Goal: Information Seeking & Learning: Check status

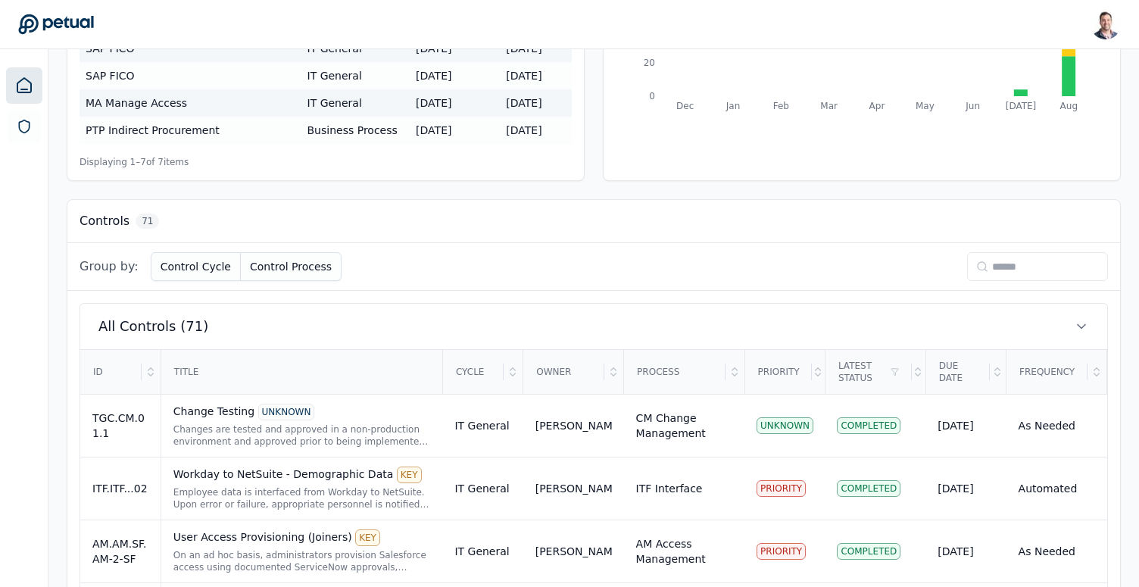
scroll to position [474, 0]
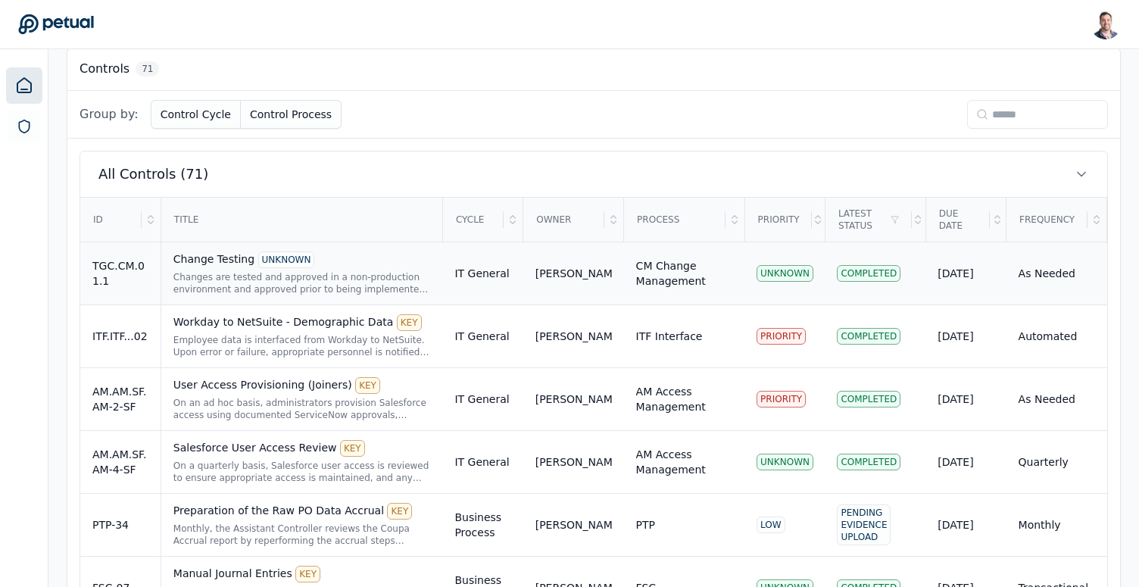
click at [361, 270] on div "Change Testing UNKNOWN Changes are tested and approved in a non-production envi…" at bounding box center [301, 273] width 257 height 44
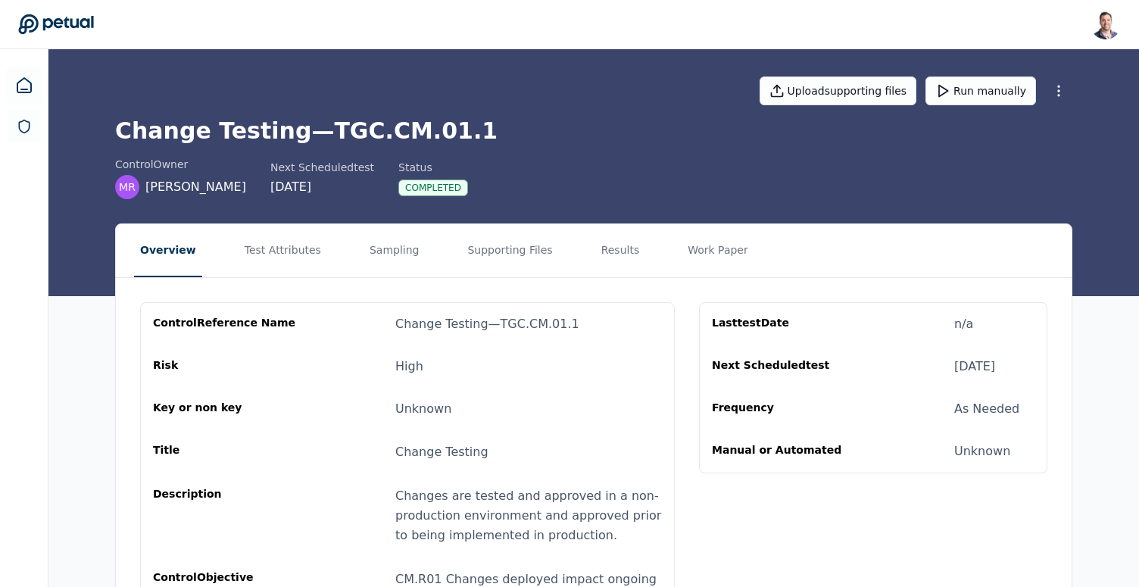
click at [426, 262] on nav "Overview Test Attributes Sampling Supporting Files Results Work Paper" at bounding box center [594, 250] width 956 height 53
click at [419, 260] on nav "Overview Test Attributes Sampling Supporting Files Results Work Paper" at bounding box center [594, 250] width 956 height 53
click at [413, 260] on nav "Overview Test Attributes Sampling Supporting Files Results Work Paper" at bounding box center [594, 250] width 956 height 53
click at [403, 254] on button "Sampling" at bounding box center [394, 250] width 62 height 53
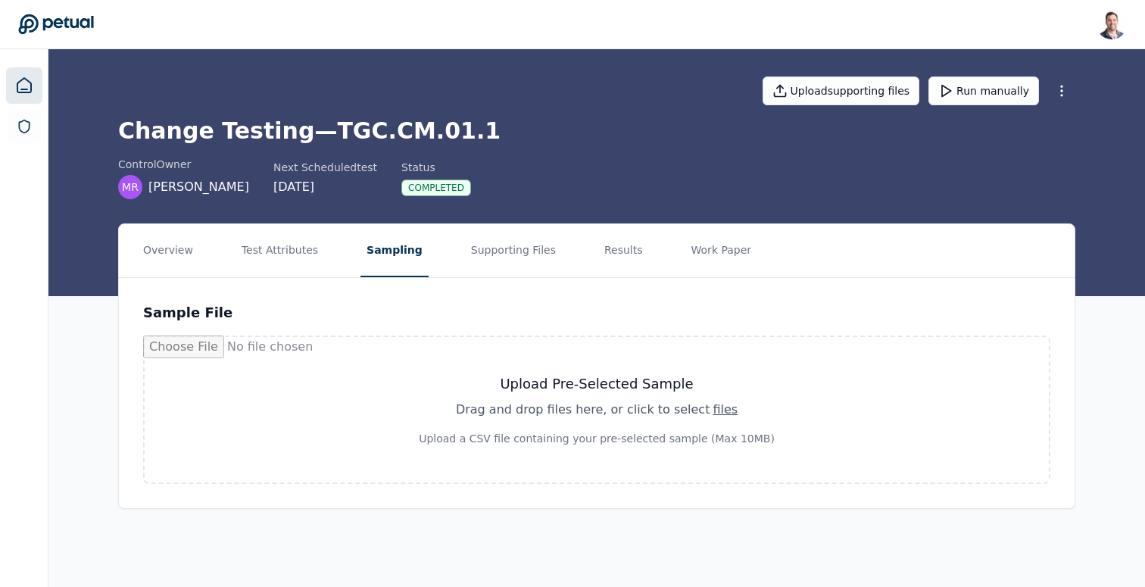
click at [25, 92] on icon at bounding box center [24, 85] width 14 height 14
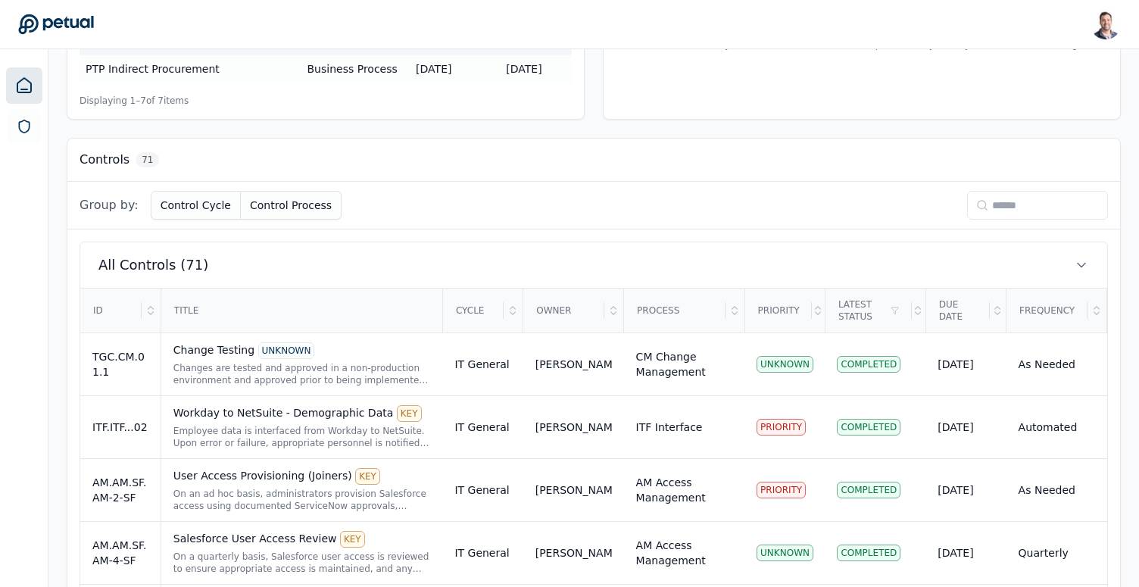
scroll to position [458, 0]
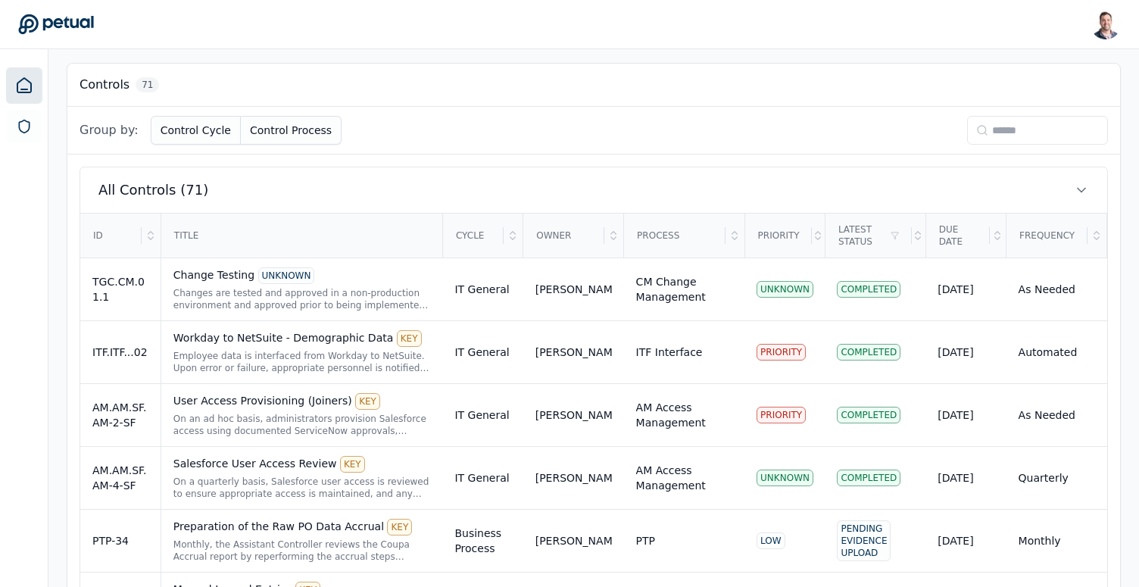
click at [1002, 128] on input at bounding box center [1037, 130] width 141 height 29
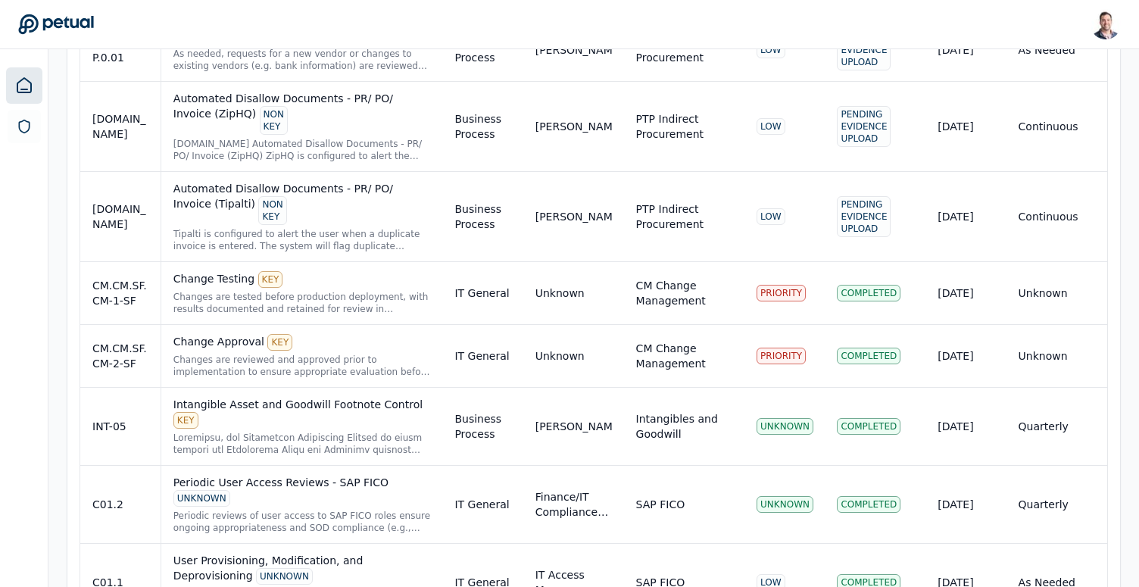
scroll to position [2416, 0]
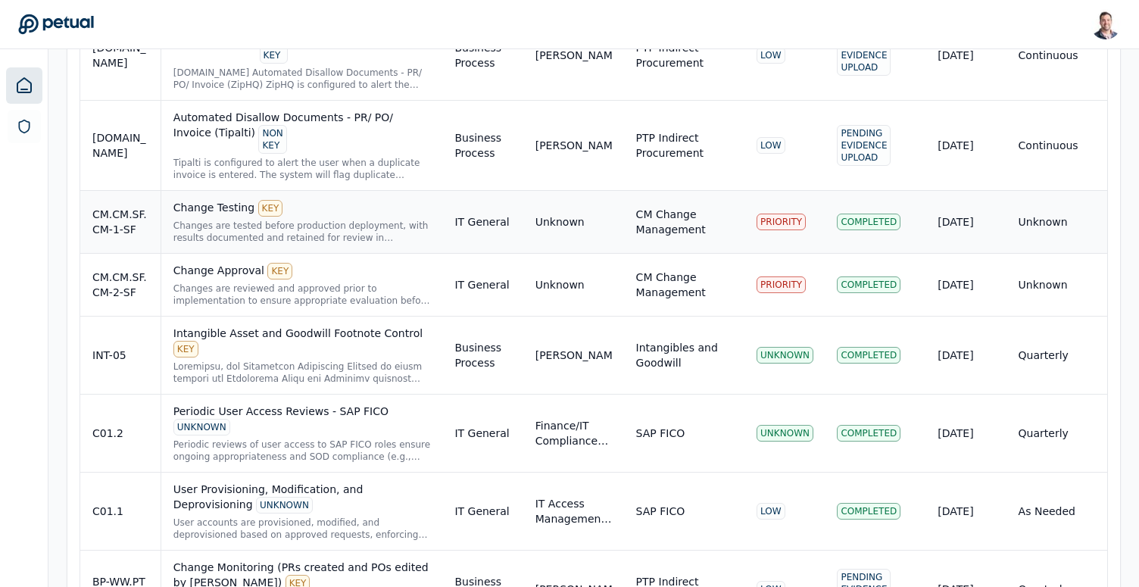
type input "**"
click at [334, 200] on div "Change Testing KEY Changes are tested before production deployment, with result…" at bounding box center [301, 222] width 257 height 44
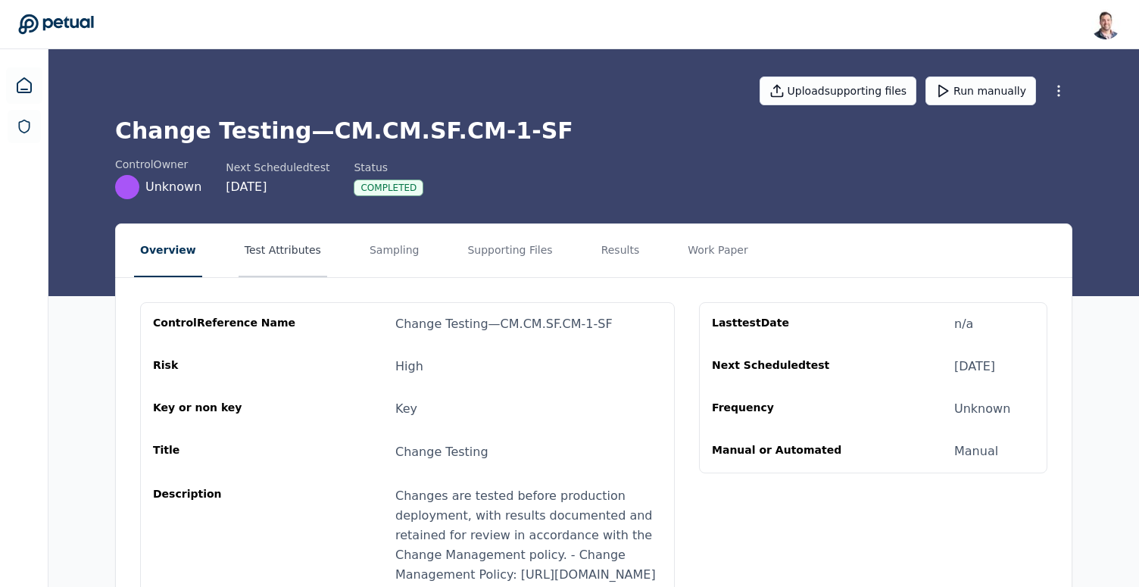
click at [285, 260] on button "Test Attributes" at bounding box center [283, 250] width 89 height 53
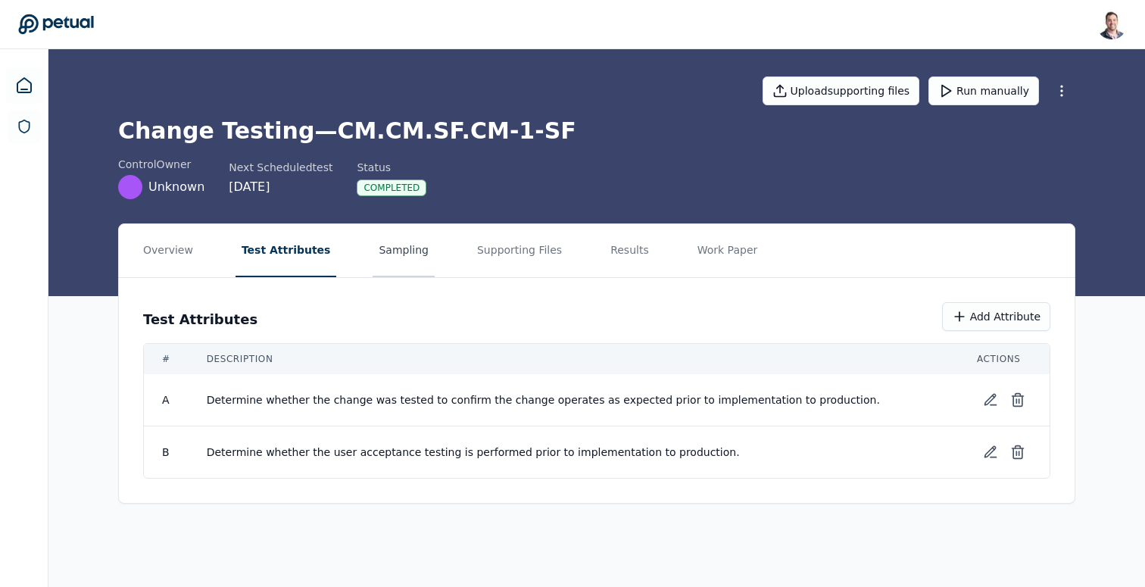
click at [373, 263] on button "Sampling" at bounding box center [404, 250] width 62 height 53
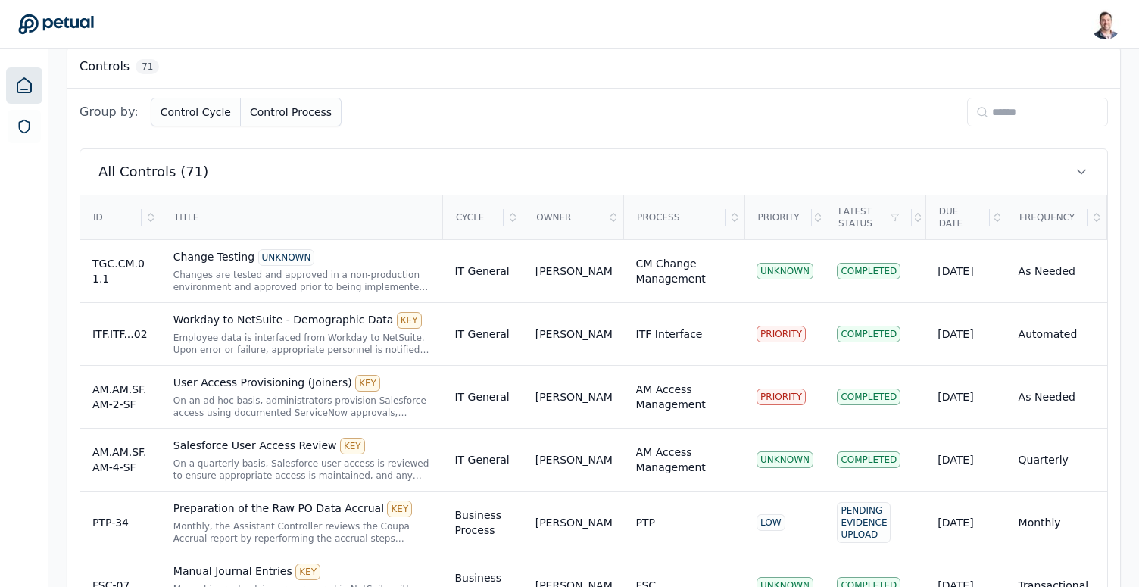
scroll to position [477, 0]
click at [1014, 117] on input at bounding box center [1037, 111] width 141 height 29
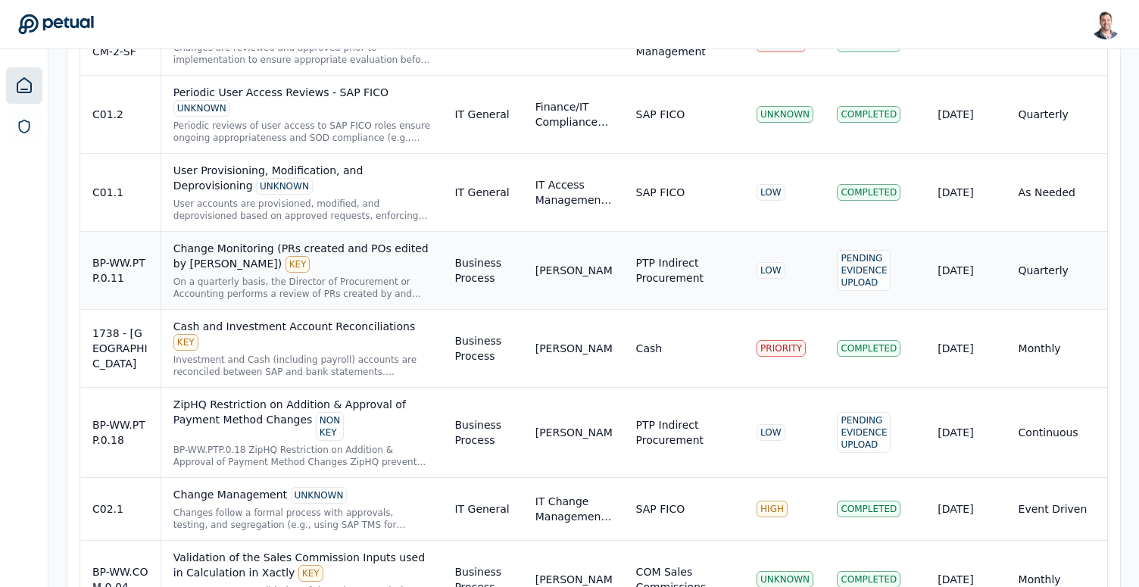
scroll to position [1479, 0]
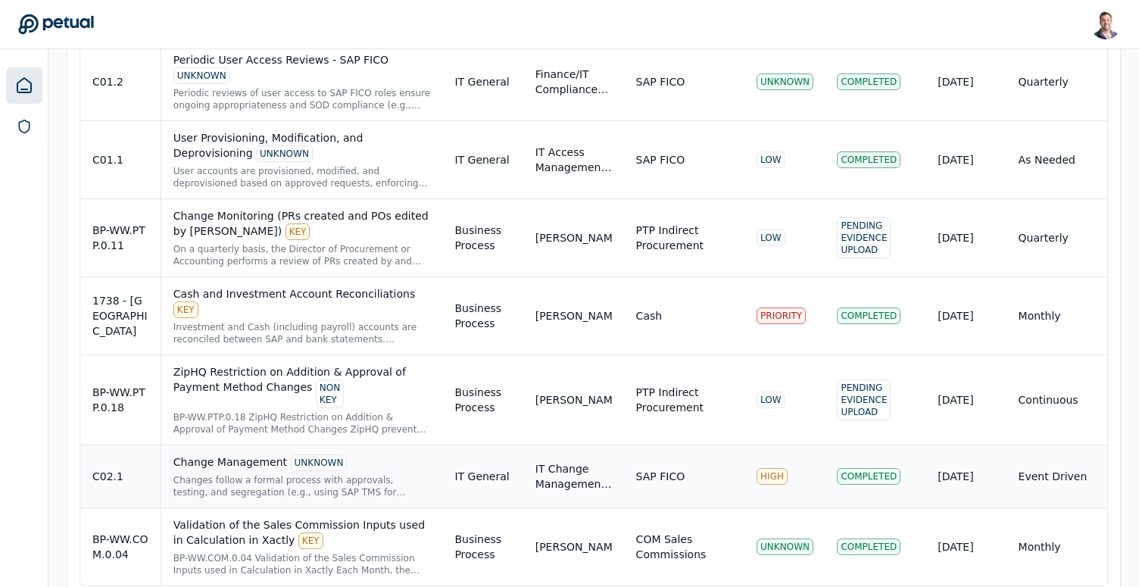
type input "**"
click at [369, 474] on div "Changes follow a formal process with approvals, testing, and segregation (e.g.,…" at bounding box center [301, 486] width 257 height 24
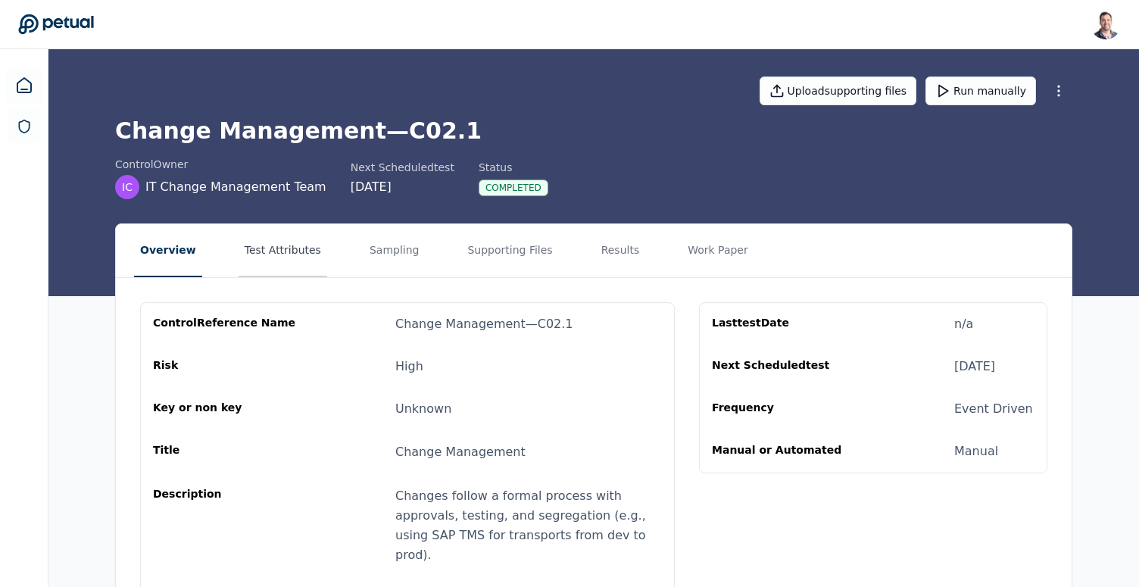
click at [275, 232] on button "Test Attributes" at bounding box center [283, 250] width 89 height 53
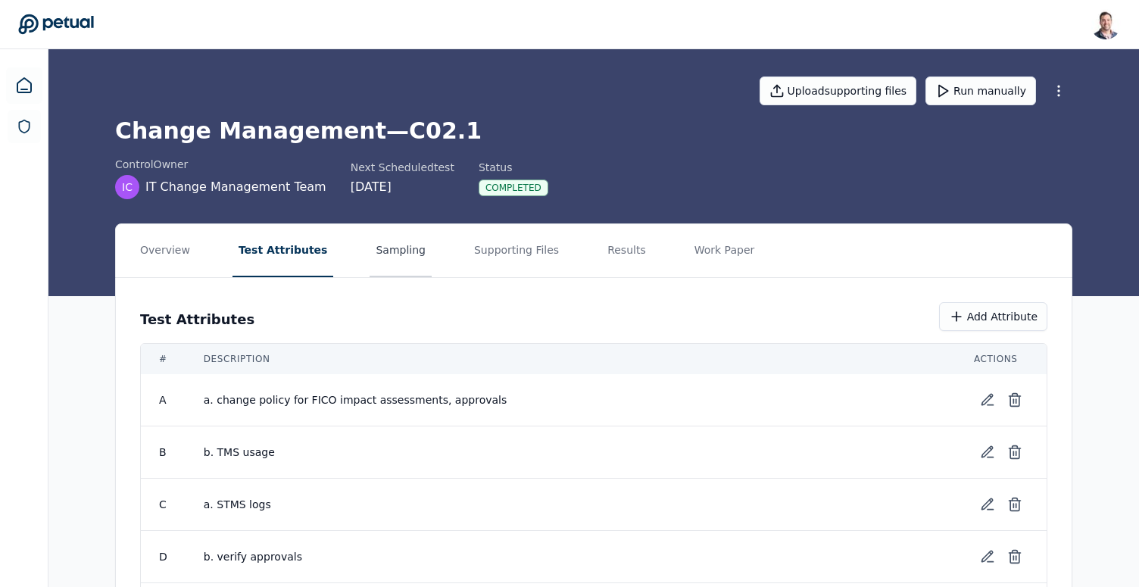
click at [377, 248] on button "Sampling" at bounding box center [400, 250] width 62 height 53
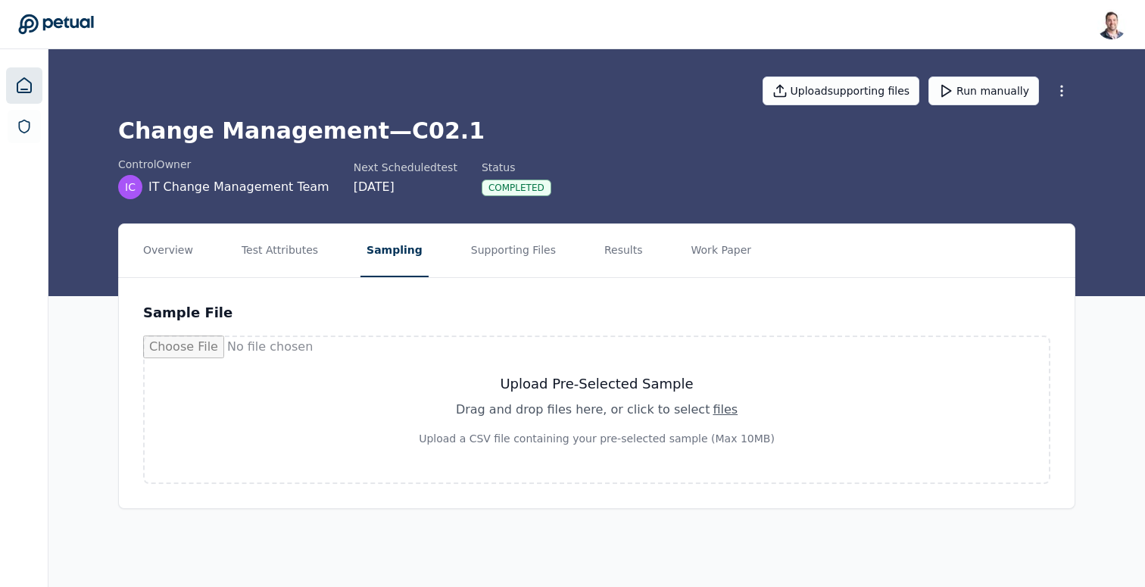
click at [30, 80] on icon at bounding box center [24, 85] width 18 height 18
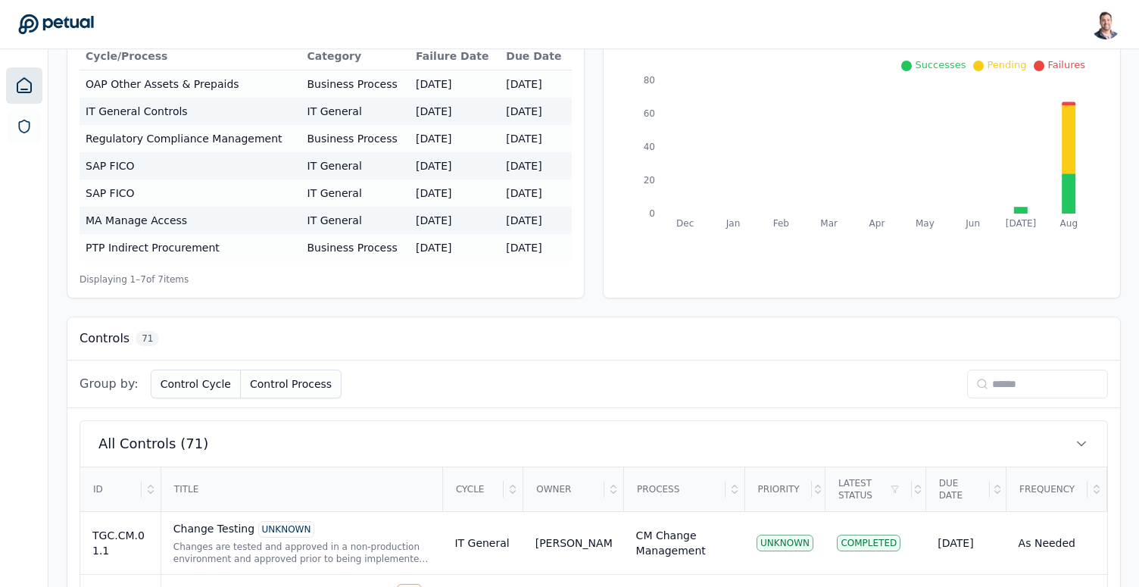
scroll to position [105, 0]
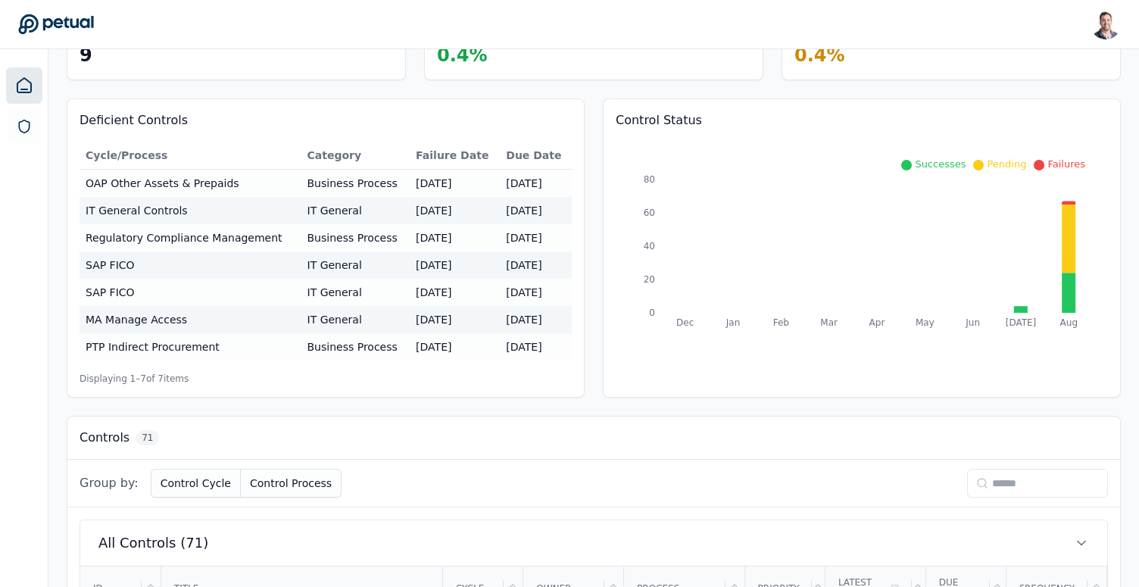
click at [1010, 490] on input at bounding box center [1037, 483] width 141 height 29
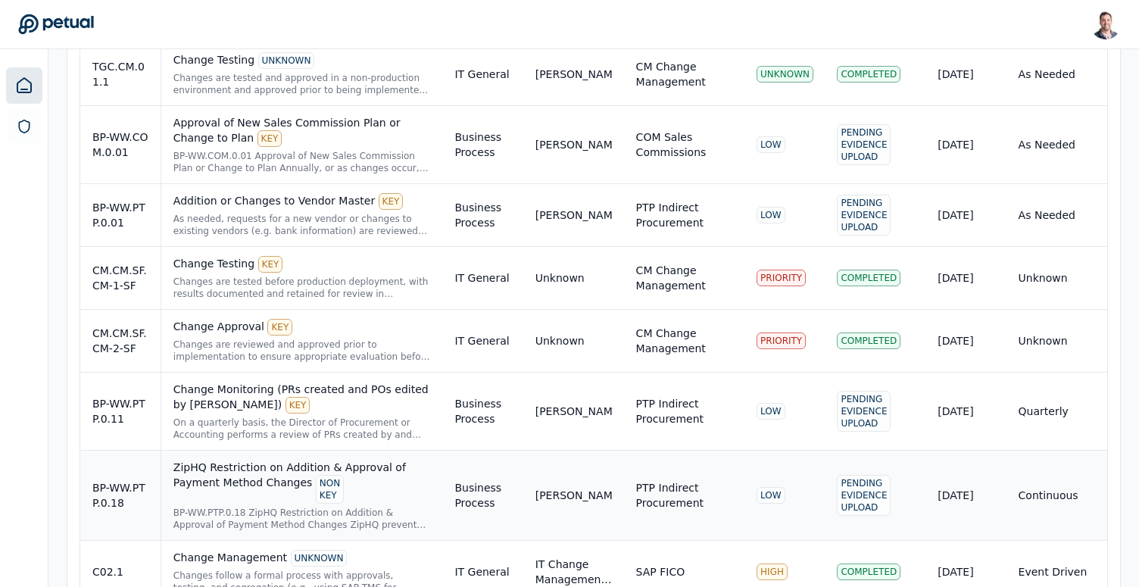
scroll to position [721, 0]
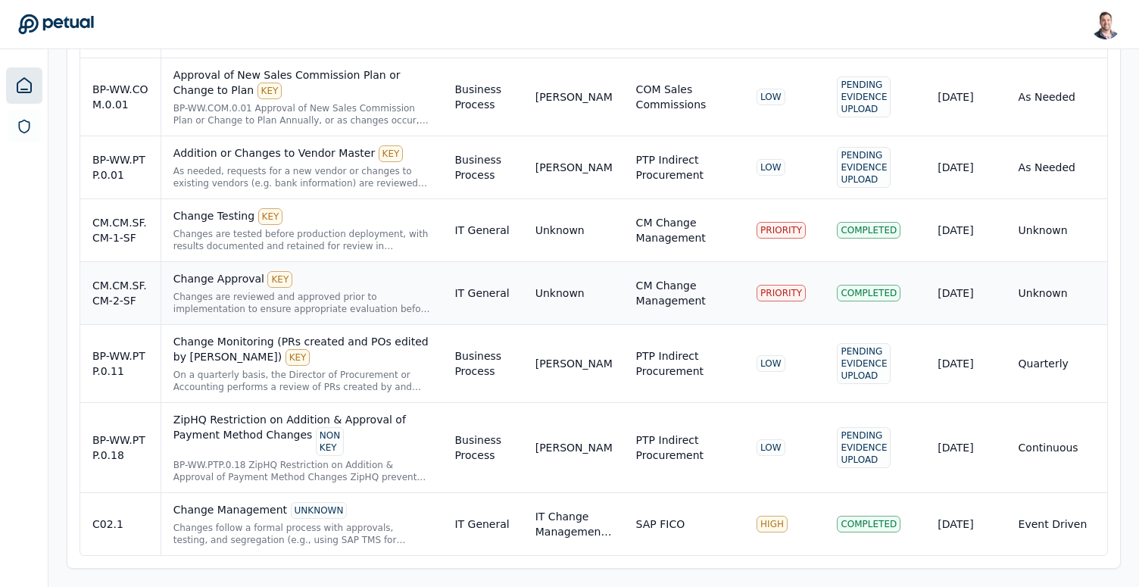
type input "******"
click at [326, 309] on div "Changes are reviewed and approved prior to implementation to ensure appropriate…" at bounding box center [301, 303] width 257 height 24
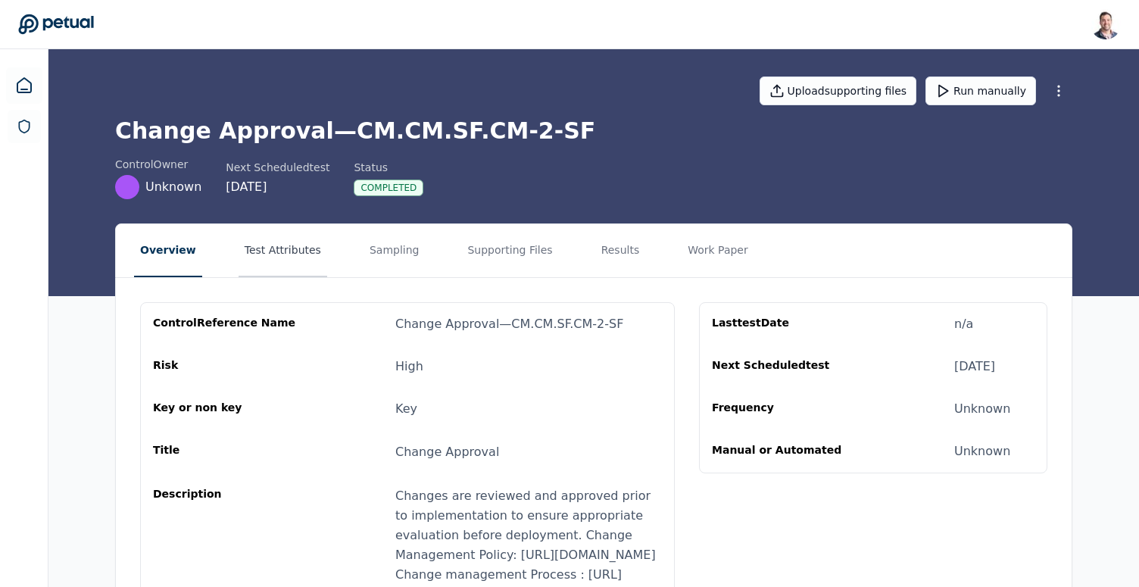
click at [263, 239] on button "Test Attributes" at bounding box center [283, 250] width 89 height 53
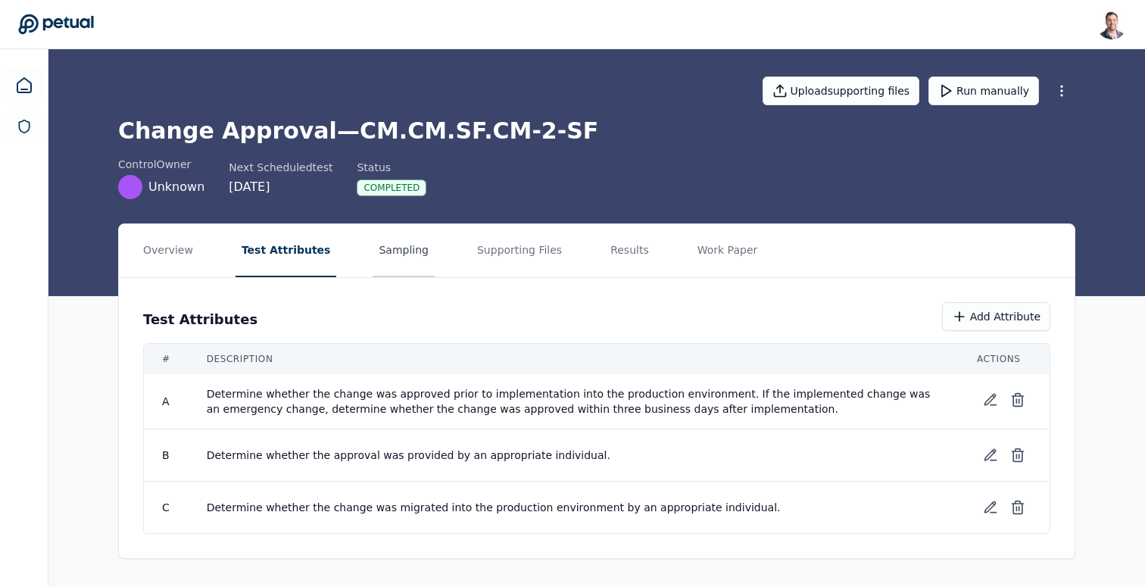
click at [391, 264] on button "Sampling" at bounding box center [404, 250] width 62 height 53
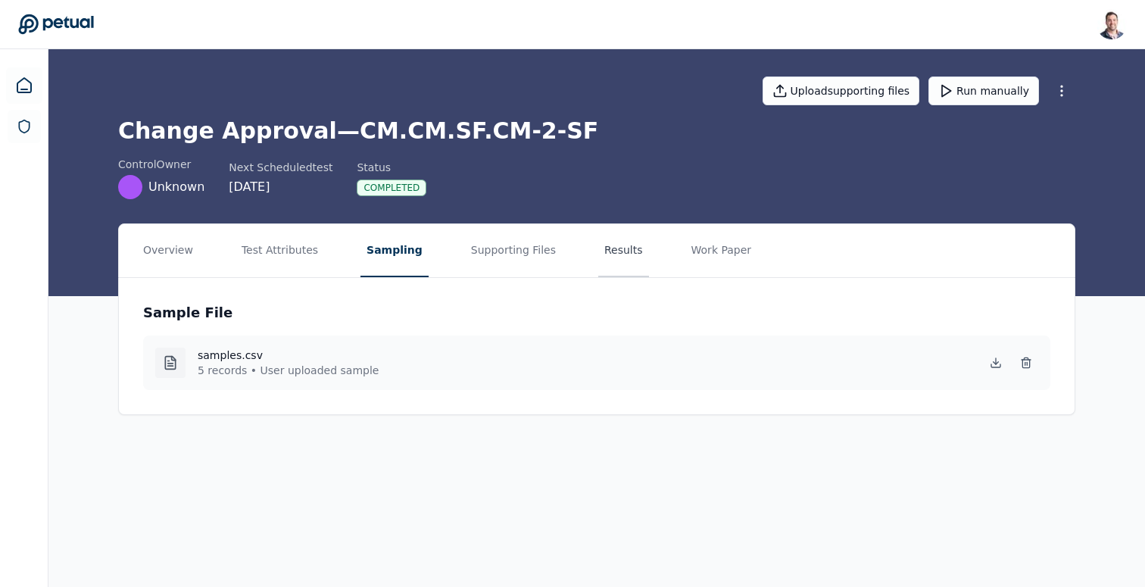
click at [603, 258] on button "Results" at bounding box center [623, 250] width 51 height 53
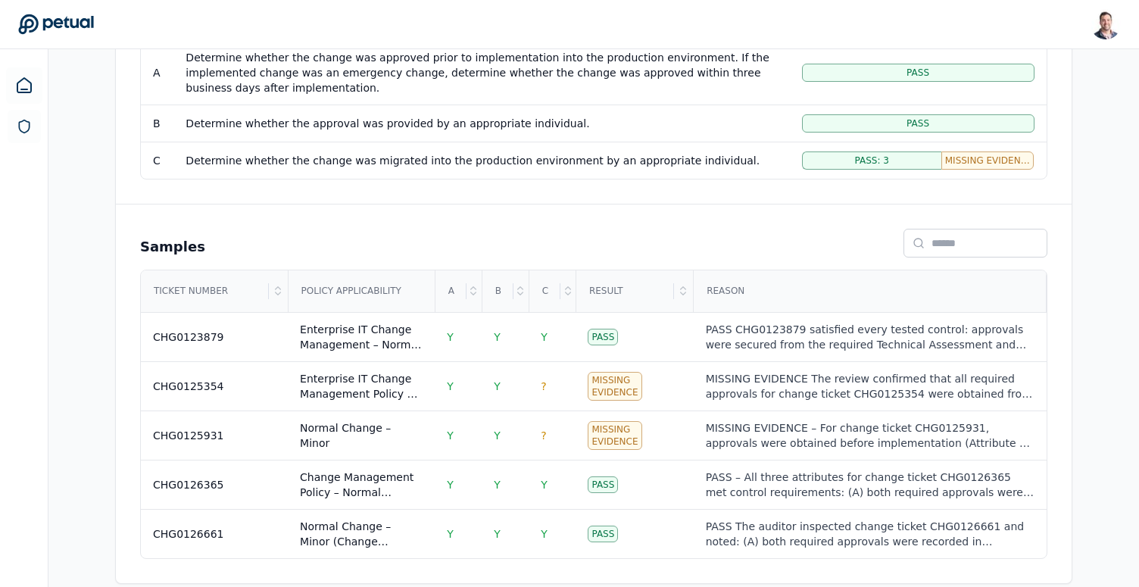
scroll to position [356, 0]
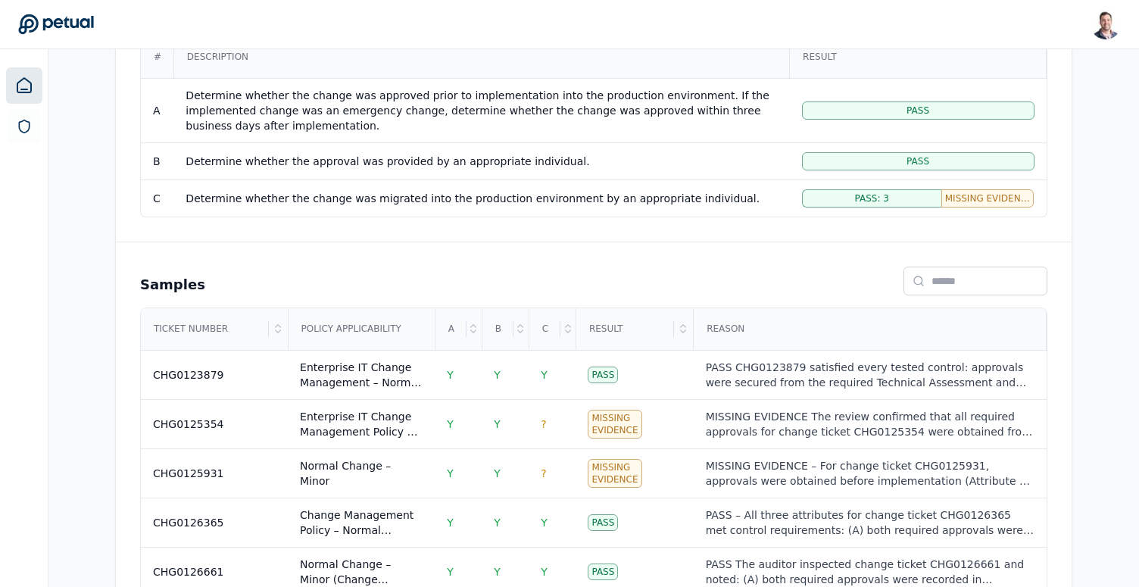
click at [23, 84] on icon at bounding box center [24, 85] width 18 height 18
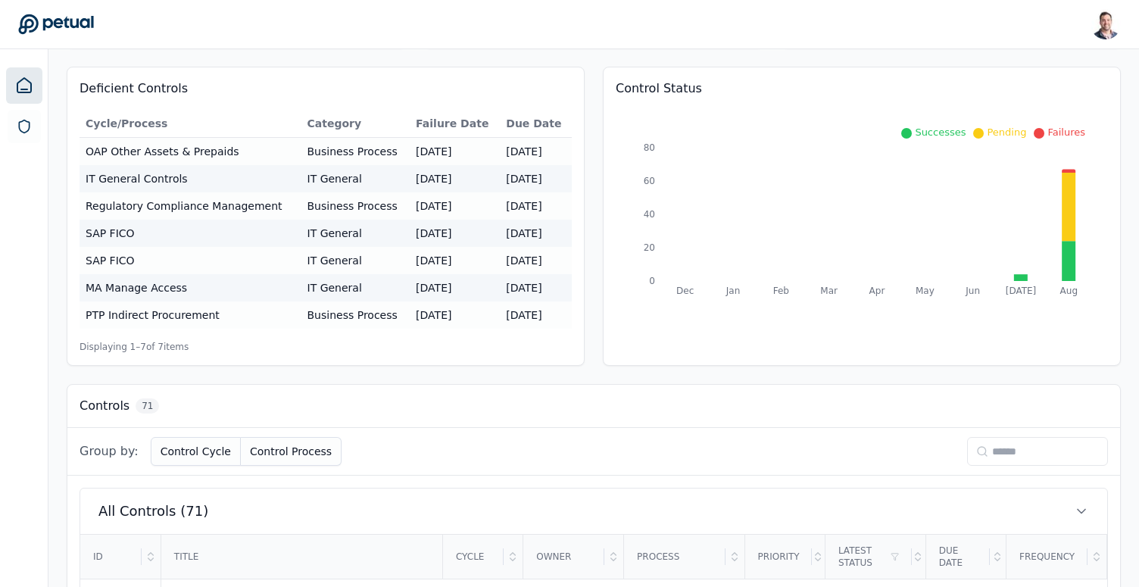
scroll to position [145, 0]
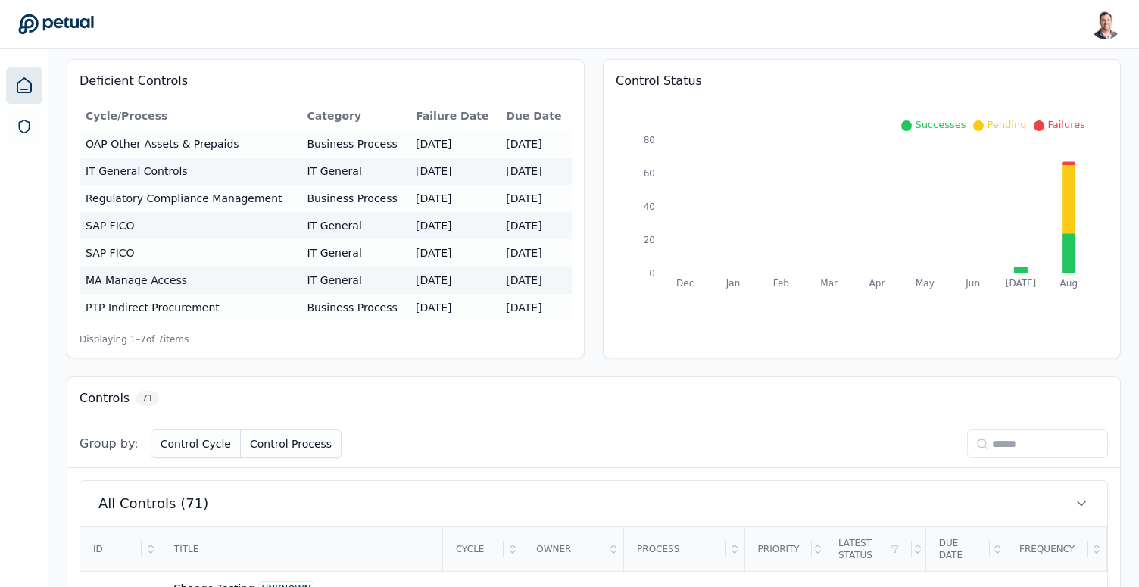
click at [1002, 451] on input at bounding box center [1037, 443] width 141 height 29
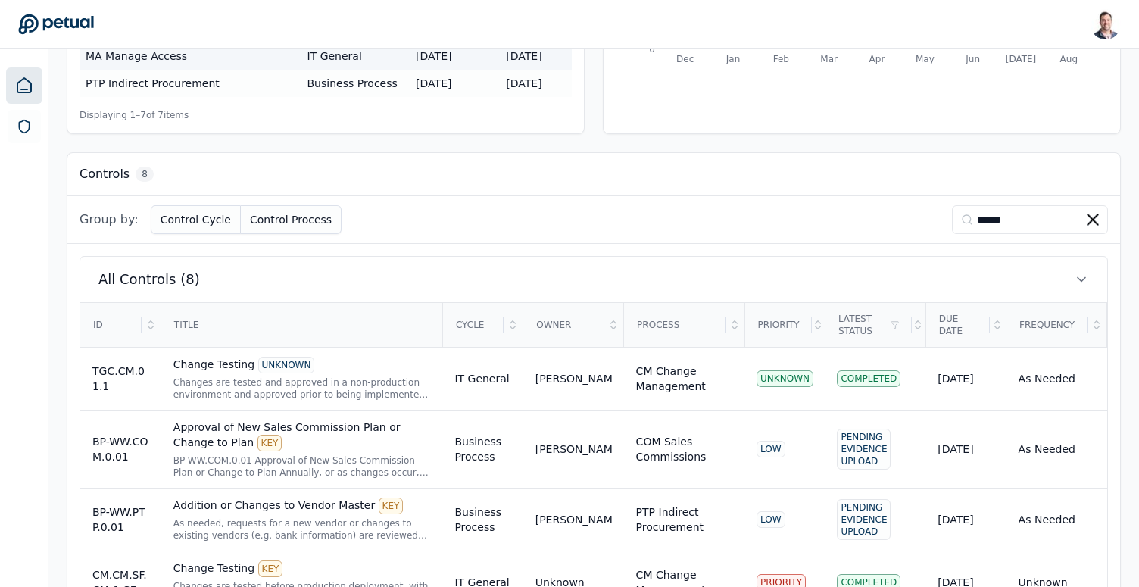
scroll to position [401, 0]
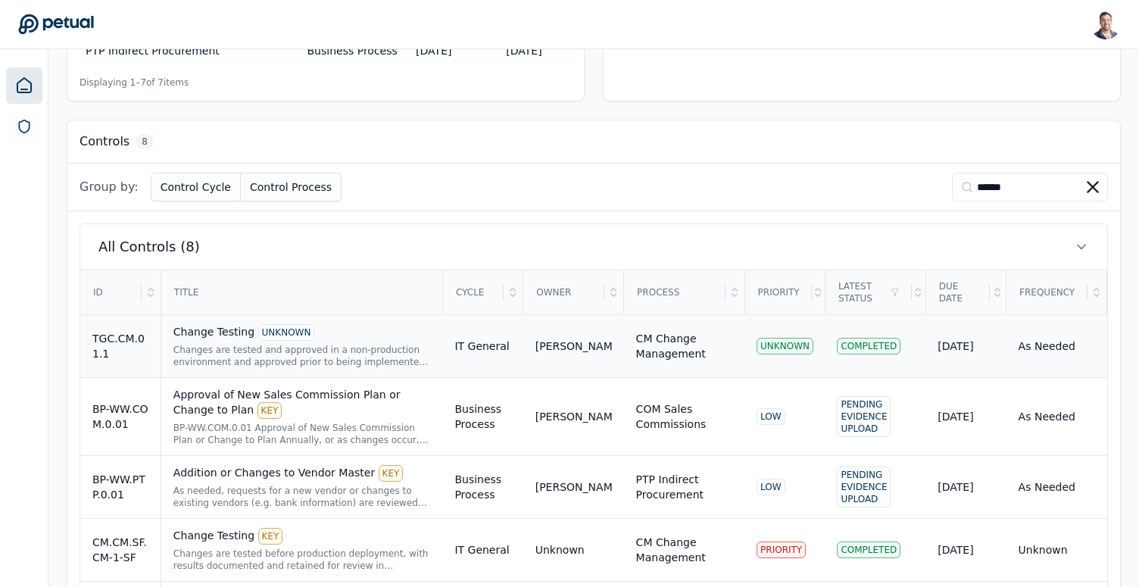
type input "******"
click at [341, 351] on div "Changes are tested and approved in a non-production environment and approved pr…" at bounding box center [301, 356] width 257 height 24
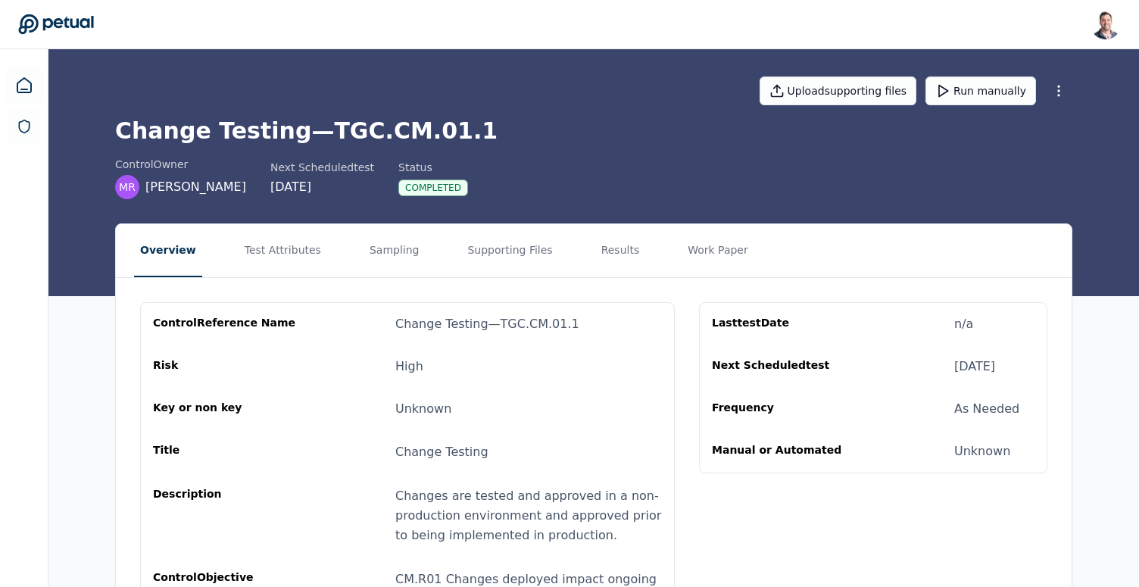
click at [333, 260] on nav "Overview Test Attributes Sampling Supporting Files Results Work Paper" at bounding box center [594, 250] width 956 height 53
click at [363, 260] on button "Sampling" at bounding box center [394, 250] width 62 height 53
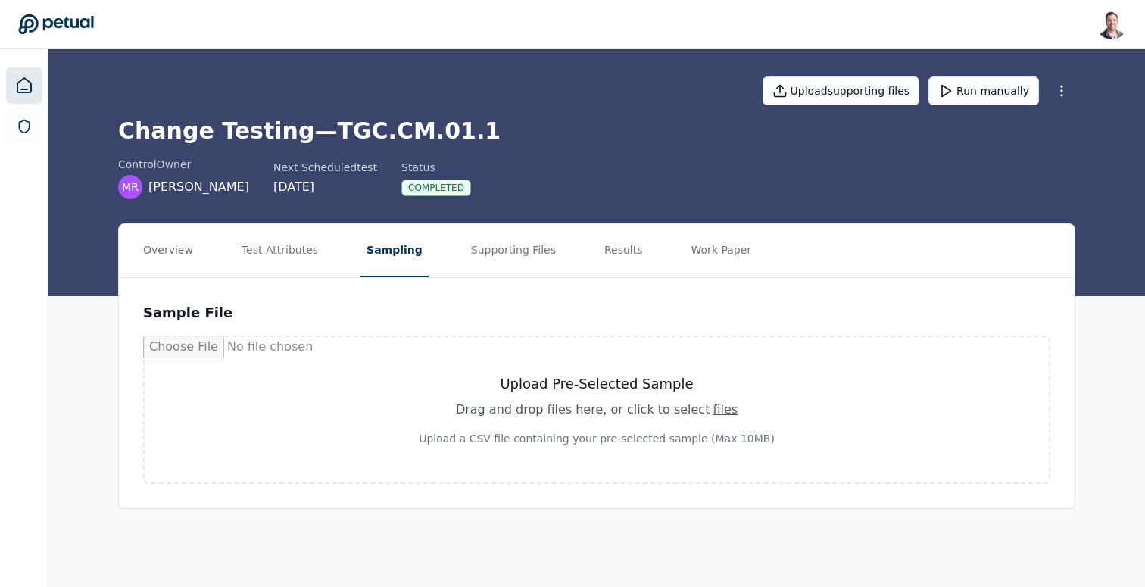
click at [20, 80] on icon at bounding box center [24, 85] width 14 height 14
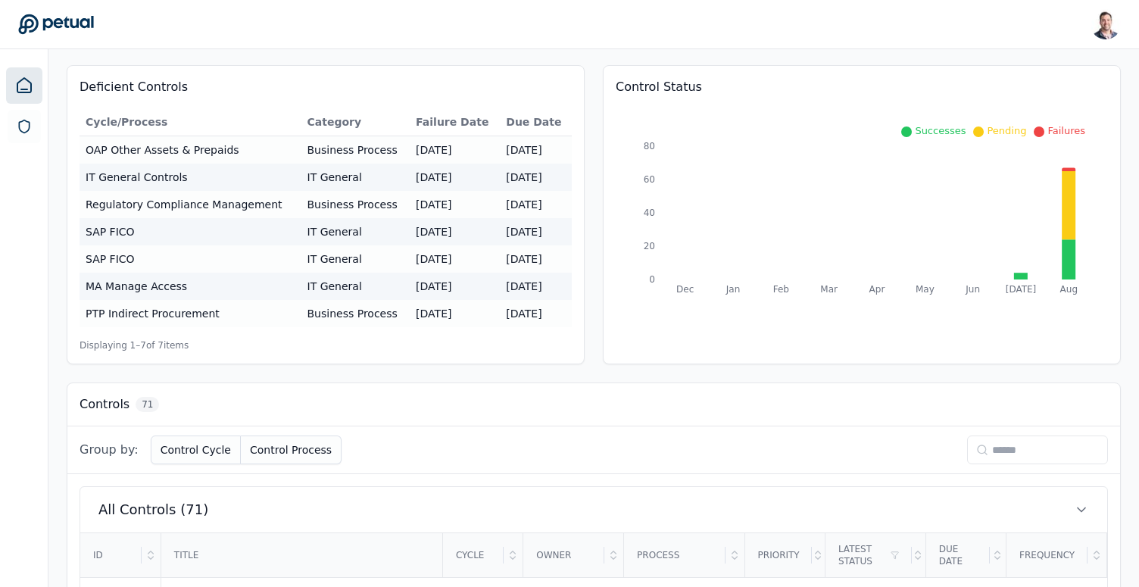
scroll to position [247, 0]
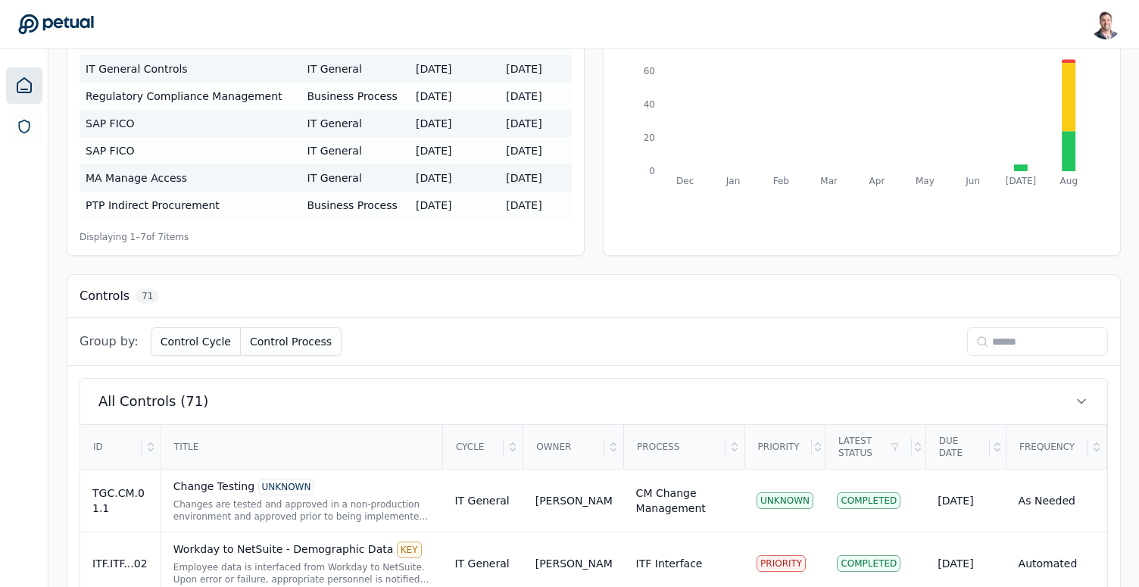
click at [1027, 338] on input at bounding box center [1037, 341] width 141 height 29
type input "*"
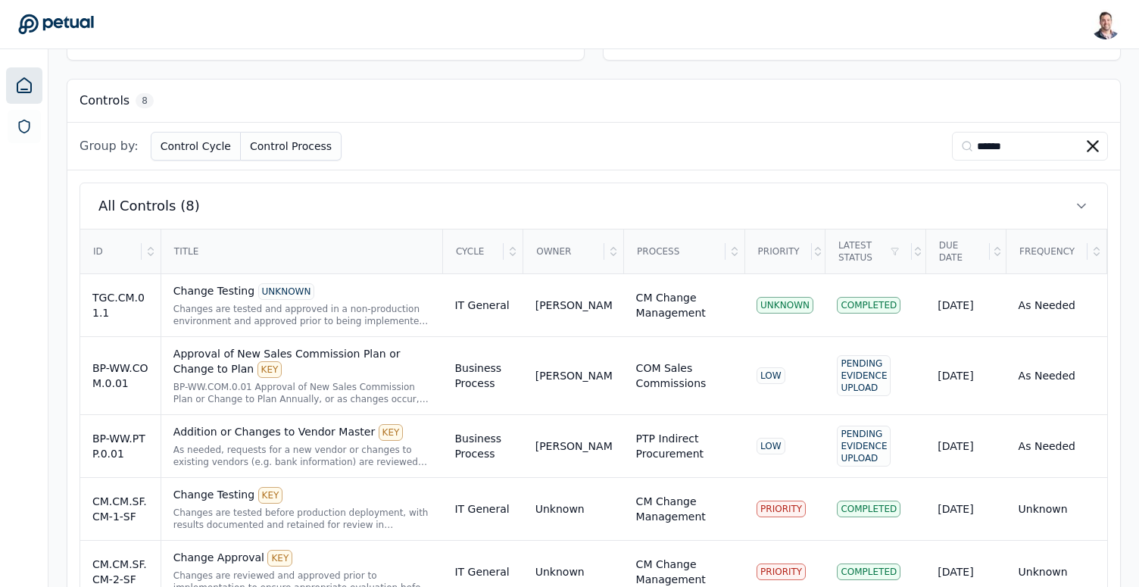
scroll to position [569, 0]
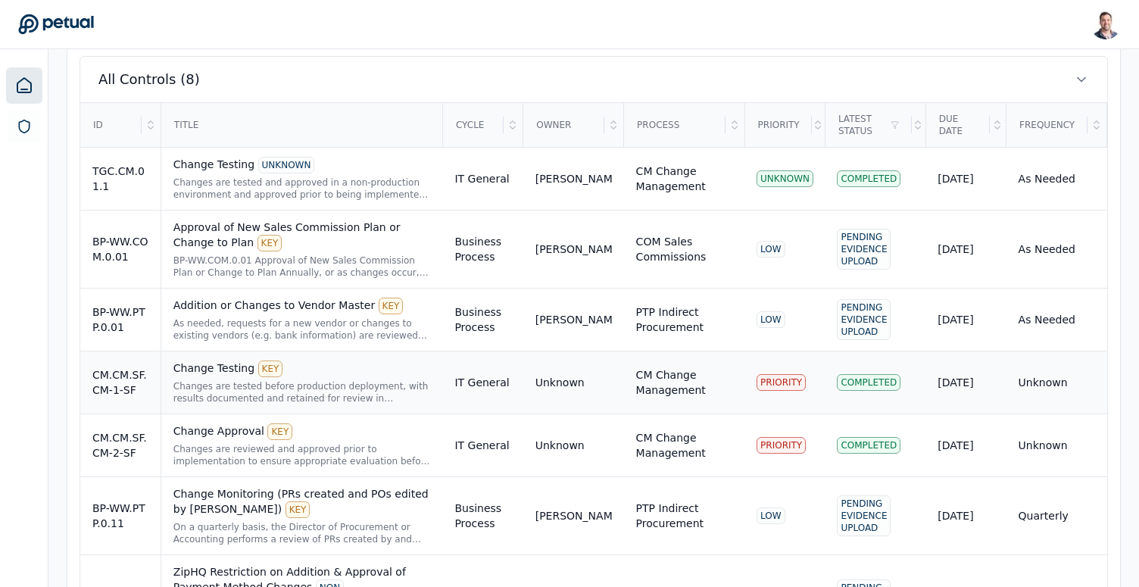
type input "******"
click at [368, 387] on div "Changes are tested before production deployment, with results documented and re…" at bounding box center [301, 392] width 257 height 24
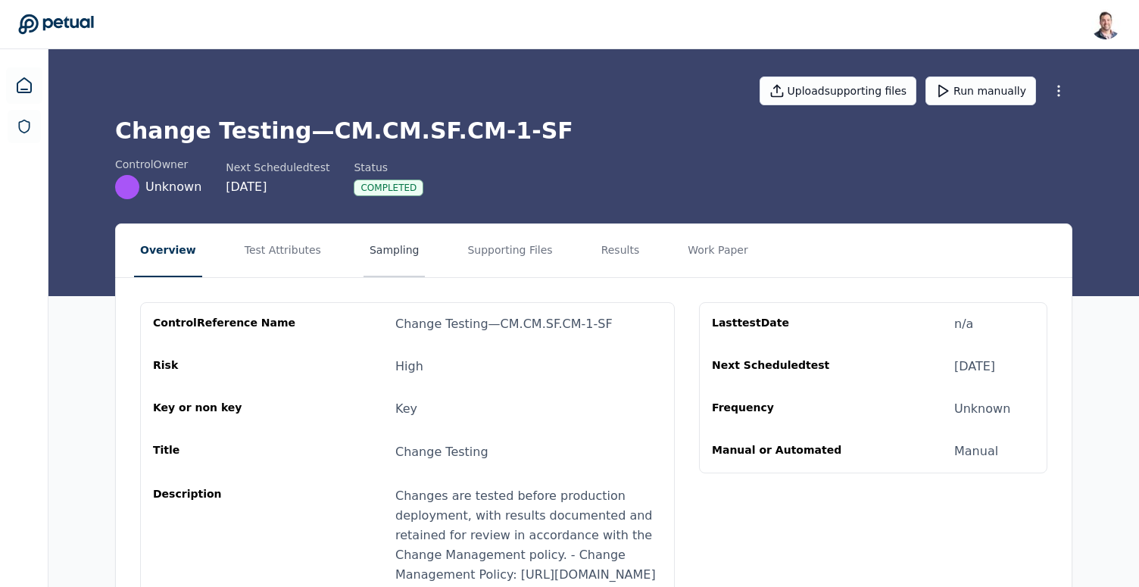
click at [401, 239] on button "Sampling" at bounding box center [394, 250] width 62 height 53
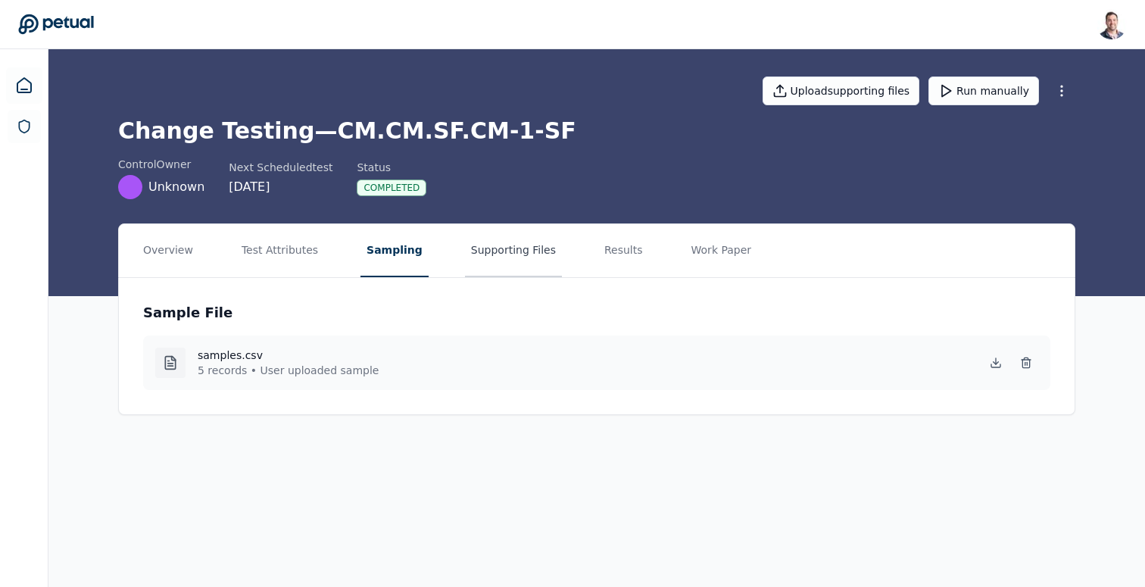
click at [504, 260] on button "Supporting Files" at bounding box center [513, 250] width 97 height 53
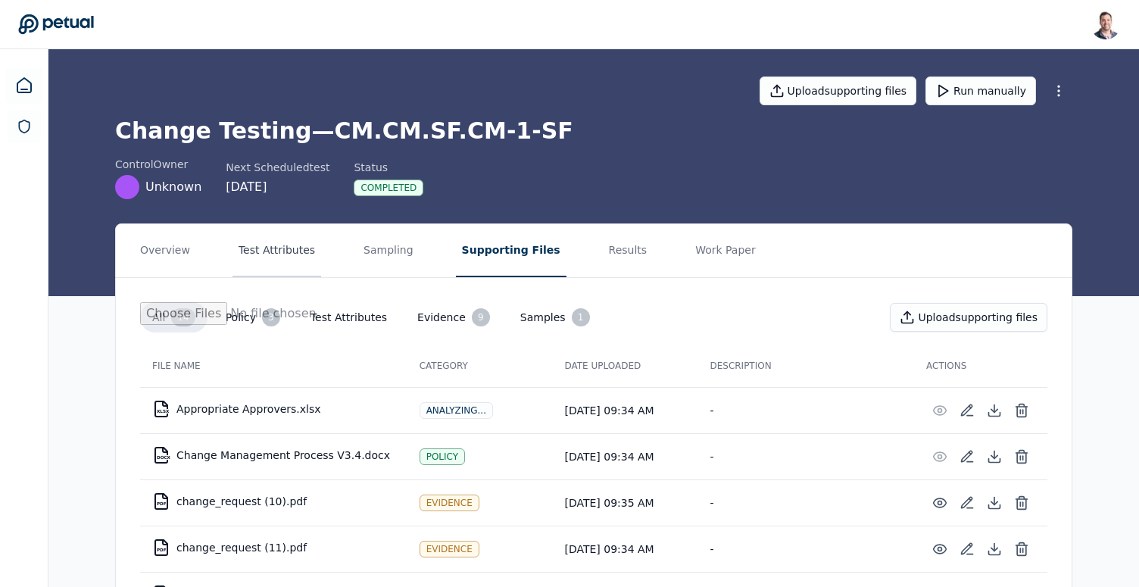
click at [276, 274] on button "Test Attributes" at bounding box center [276, 250] width 89 height 53
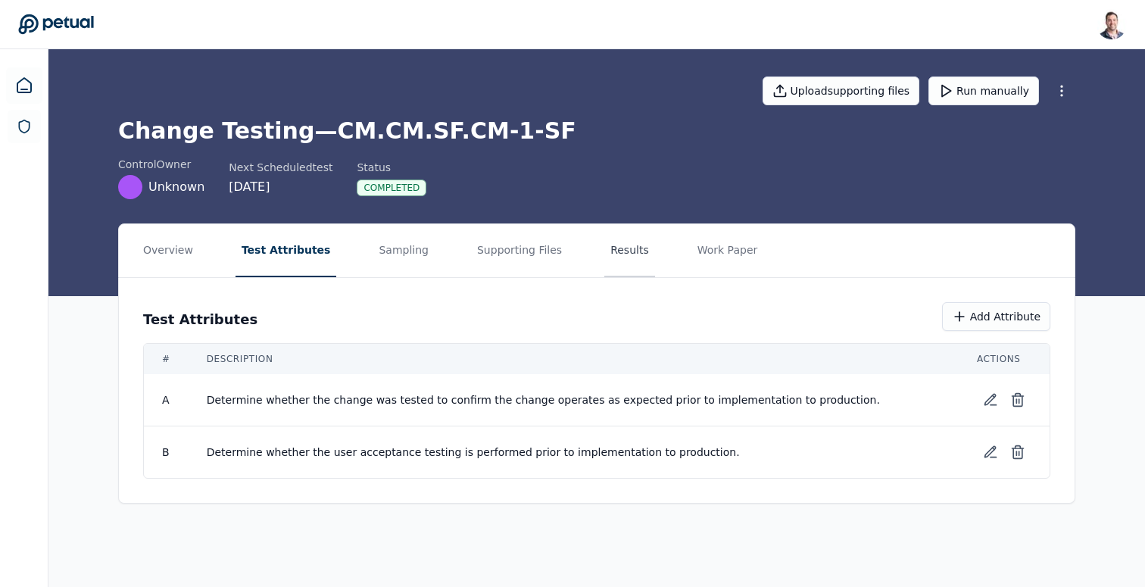
click at [625, 256] on button "Results" at bounding box center [629, 250] width 51 height 53
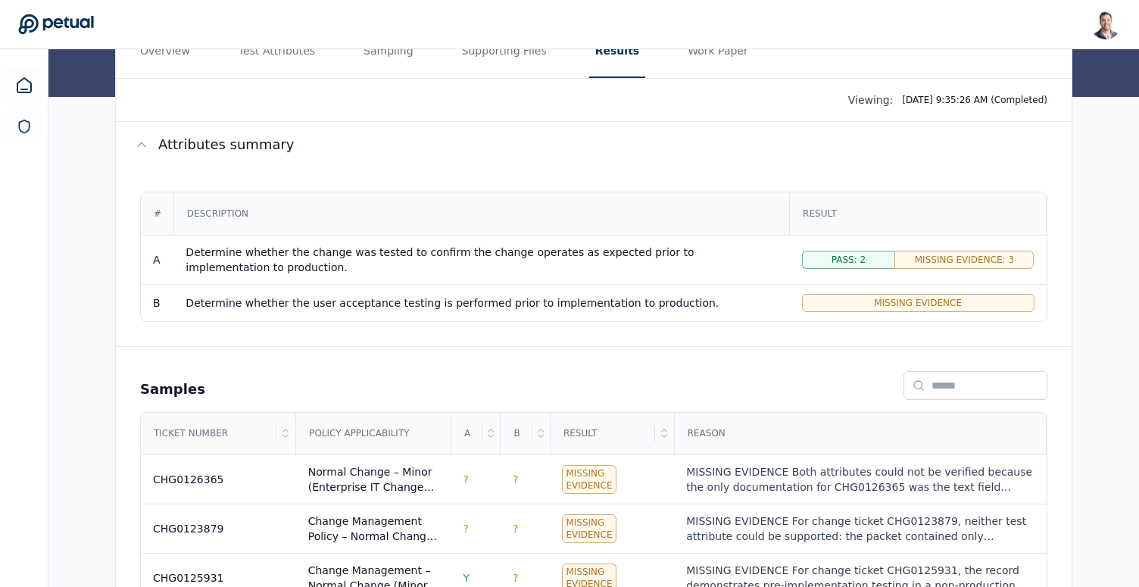
scroll to position [241, 0]
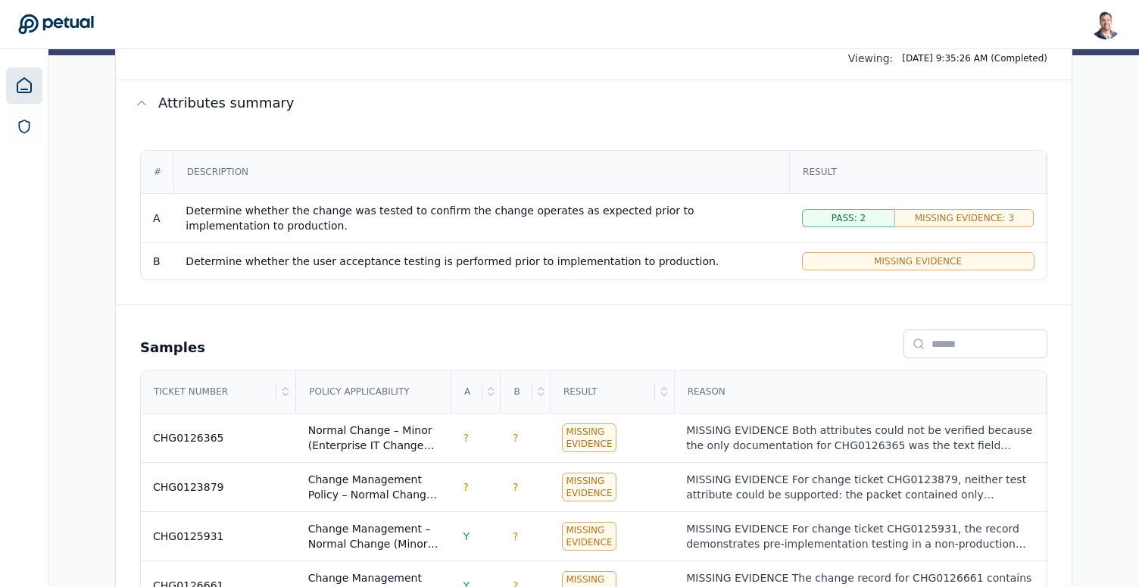
click at [20, 88] on icon at bounding box center [24, 85] width 18 height 18
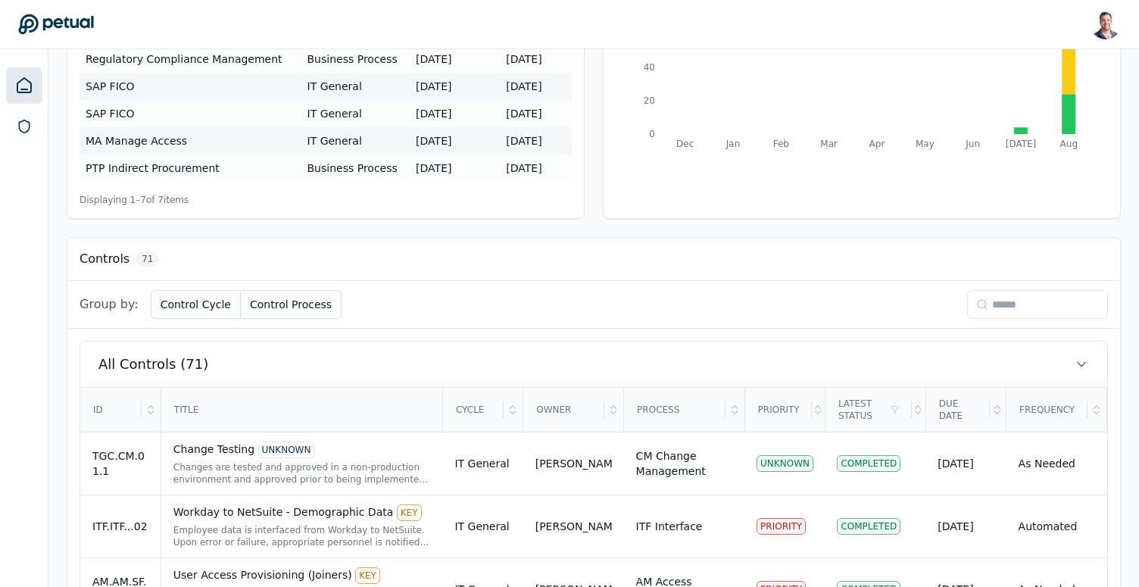
scroll to position [285, 0]
click at [1009, 289] on input at bounding box center [1037, 303] width 141 height 29
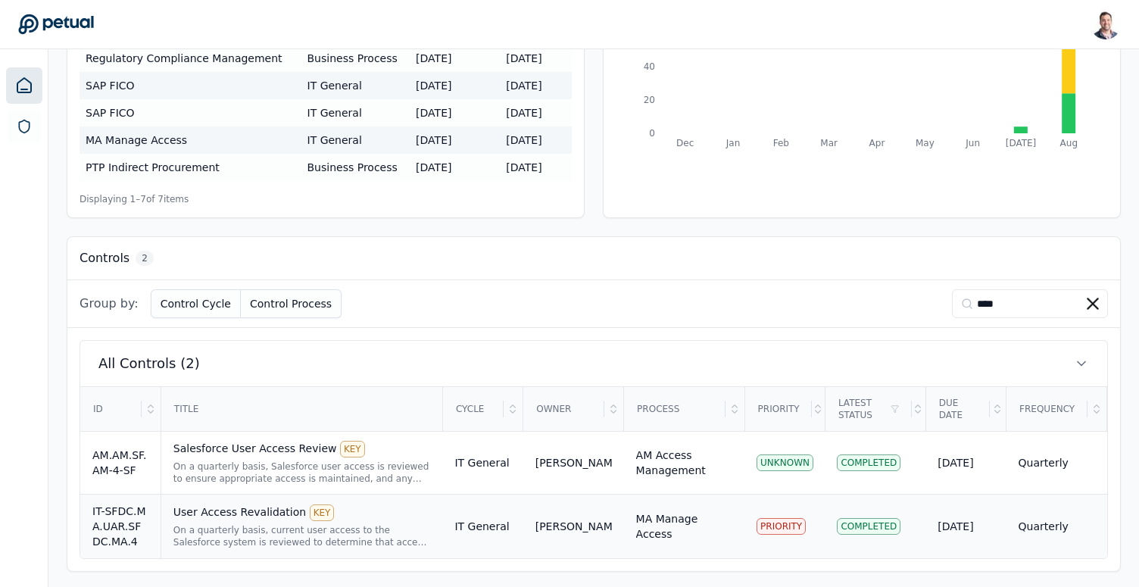
type input "****"
click at [246, 529] on div "On a quarterly basis, current user access to the Salesforce system is reviewed …" at bounding box center [301, 536] width 257 height 24
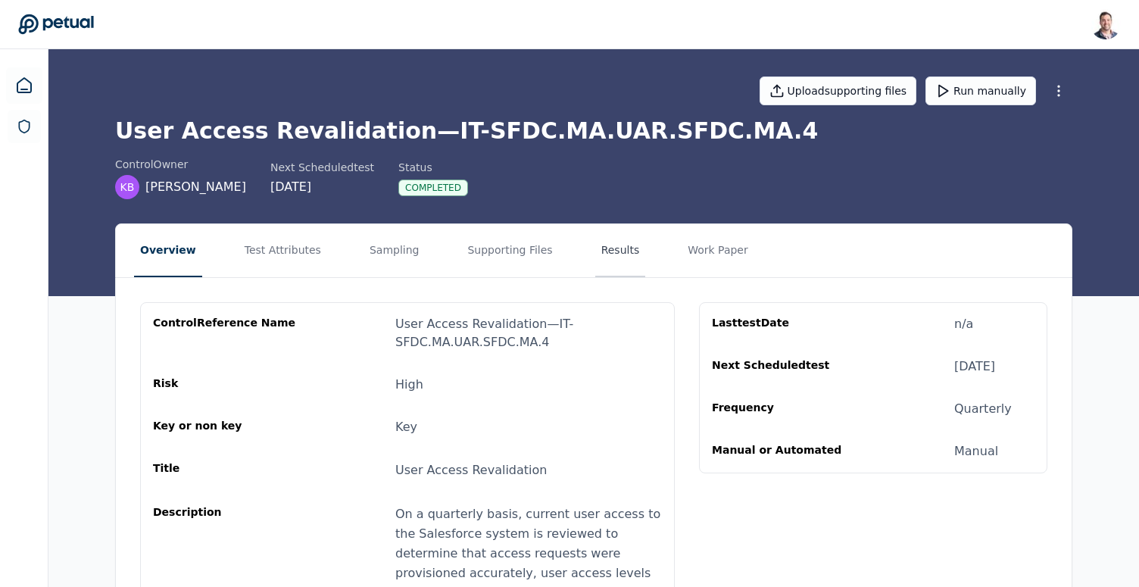
click at [606, 260] on button "Results" at bounding box center [620, 250] width 51 height 53
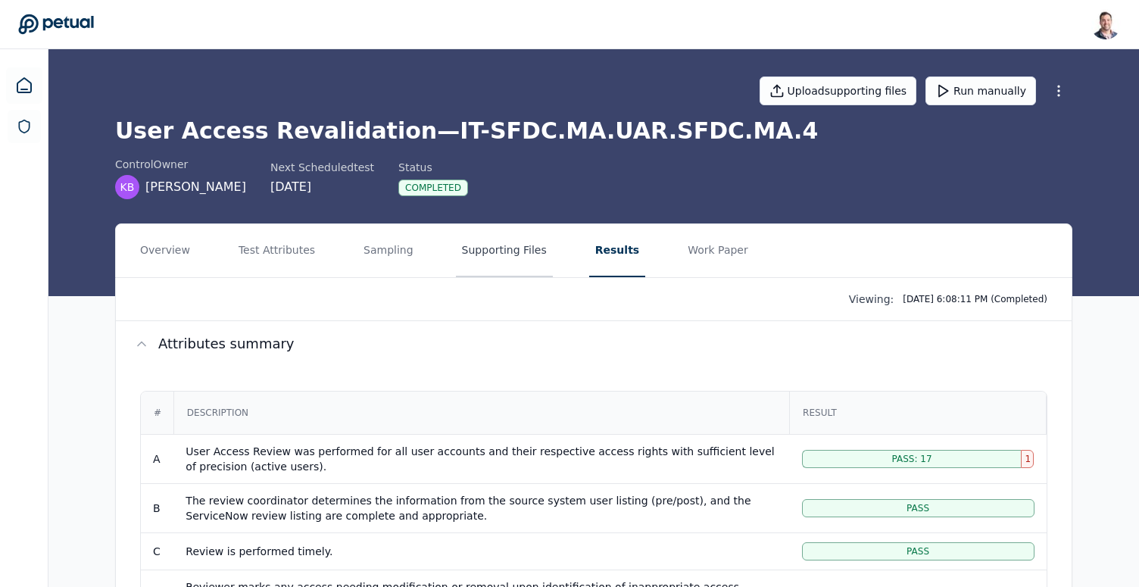
click at [475, 260] on button "Supporting Files" at bounding box center [504, 250] width 97 height 53
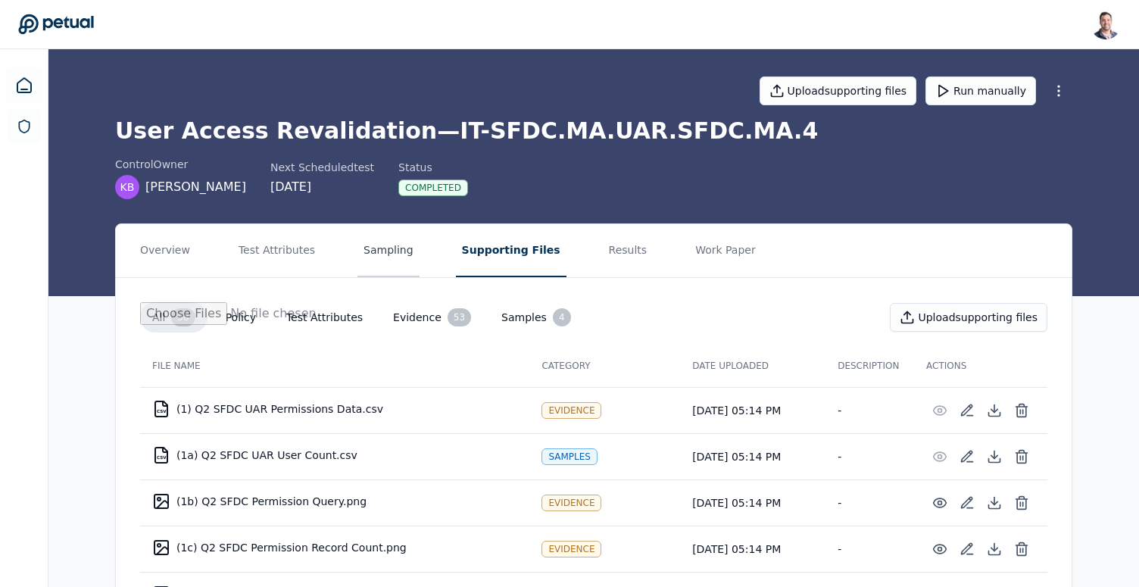
click at [379, 250] on button "Sampling" at bounding box center [388, 250] width 62 height 53
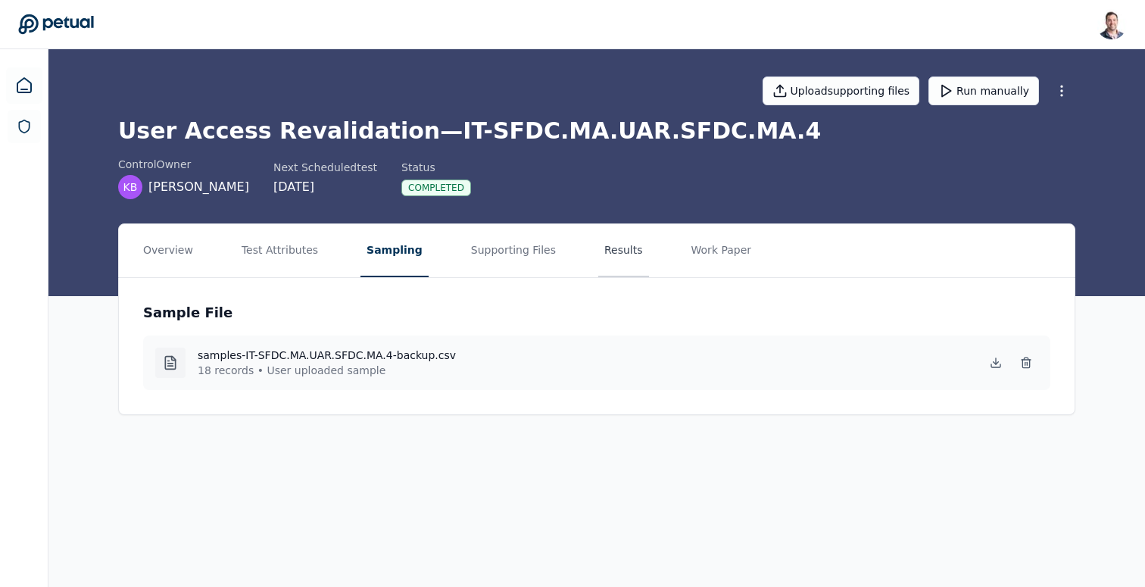
click at [613, 259] on button "Results" at bounding box center [623, 250] width 51 height 53
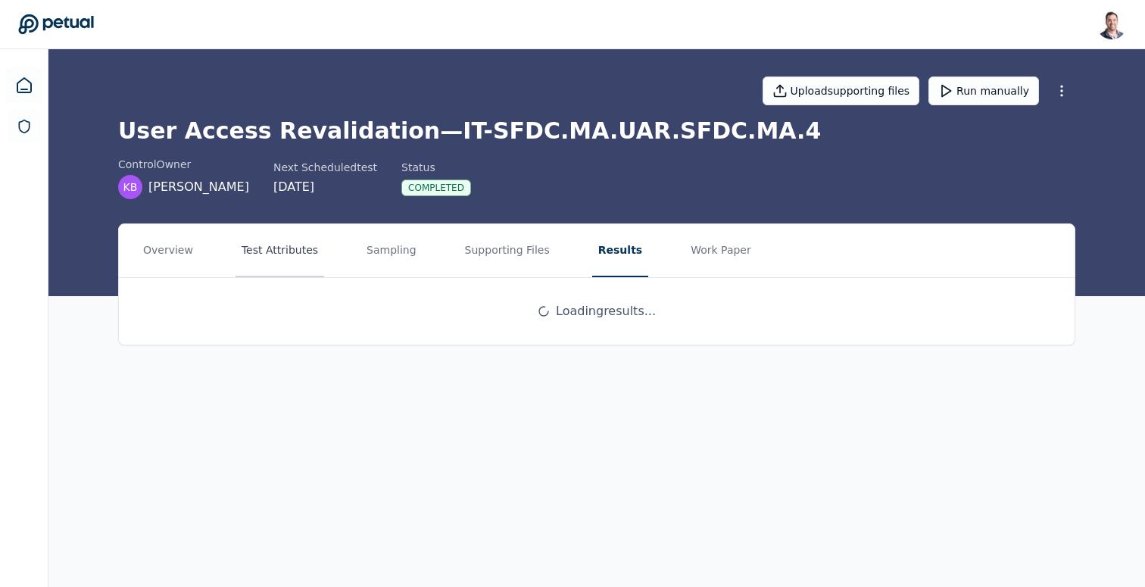
click at [275, 259] on button "Test Attributes" at bounding box center [279, 250] width 89 height 53
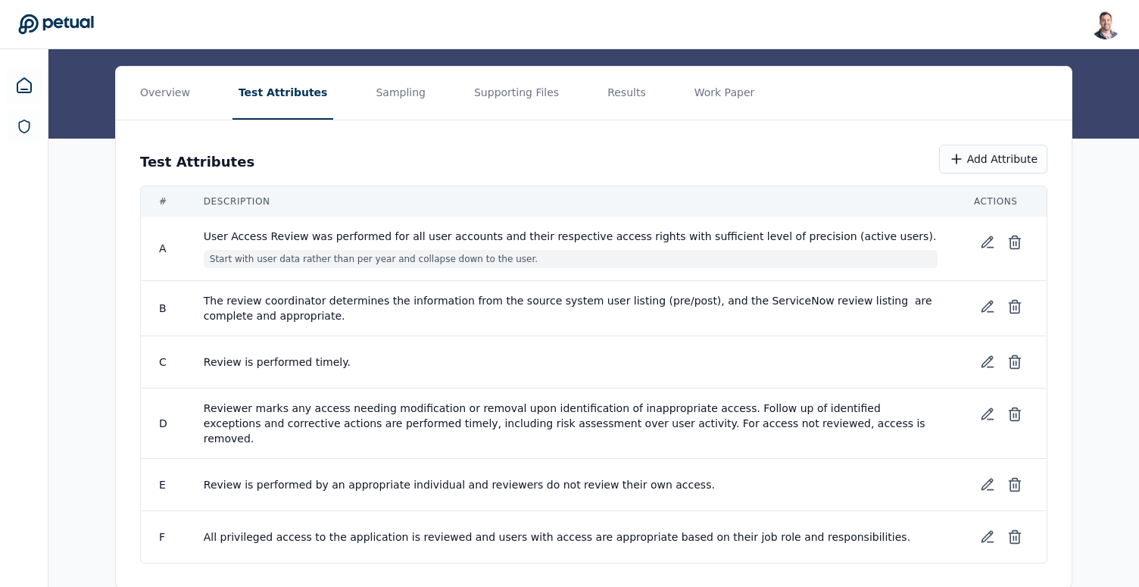
scroll to position [168, 0]
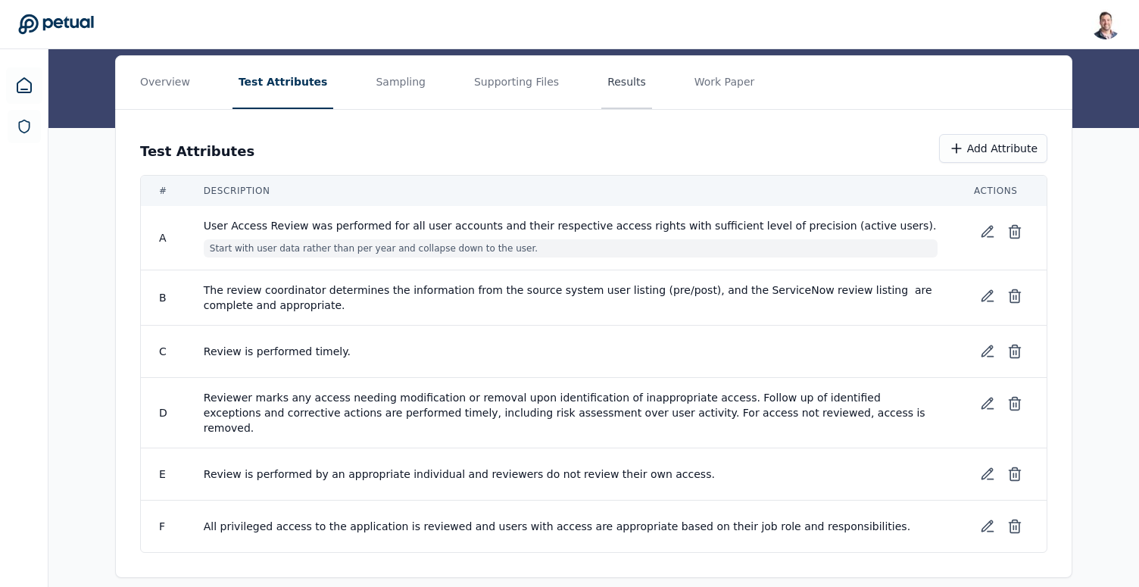
click at [601, 71] on button "Results" at bounding box center [626, 82] width 51 height 53
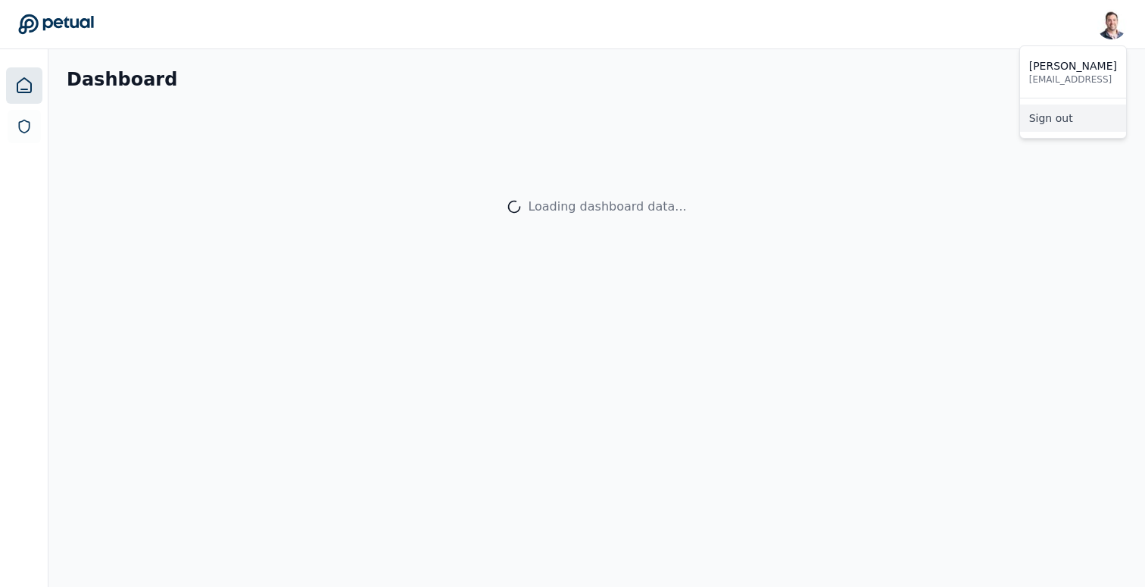
click at [1074, 117] on link "Sign out" at bounding box center [1073, 117] width 106 height 27
